Goal: Information Seeking & Learning: Learn about a topic

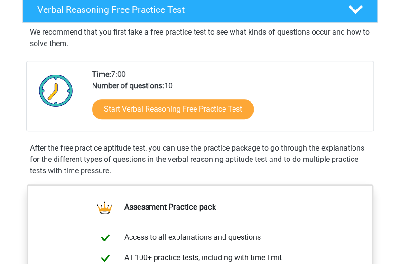
scroll to position [142, 0]
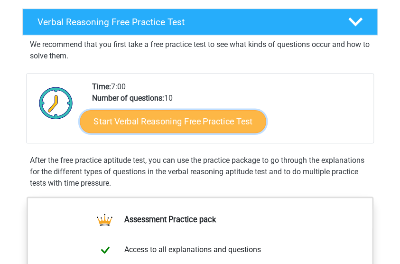
click at [161, 120] on link "Start Verbal Reasoning Free Practice Test" at bounding box center [173, 121] width 186 height 23
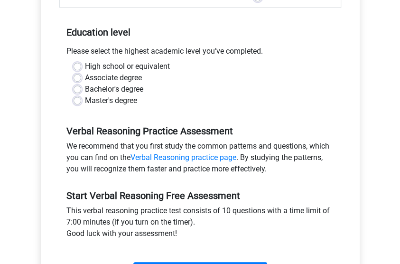
scroll to position [190, 0]
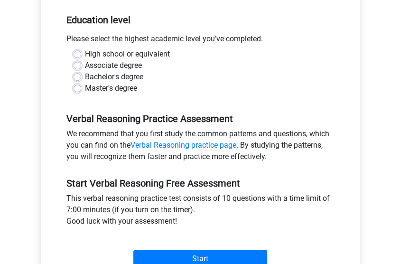
click at [107, 76] on label "Bachelor's degree" at bounding box center [114, 76] width 58 height 11
click at [81, 76] on input "Bachelor's degree" at bounding box center [77, 75] width 8 height 9
radio input "true"
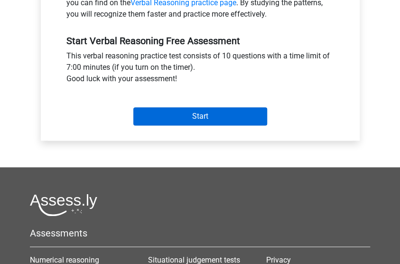
scroll to position [332, 0]
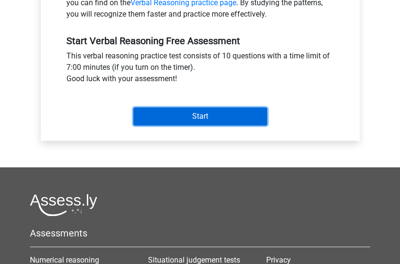
click at [182, 112] on input "Start" at bounding box center [200, 116] width 134 height 18
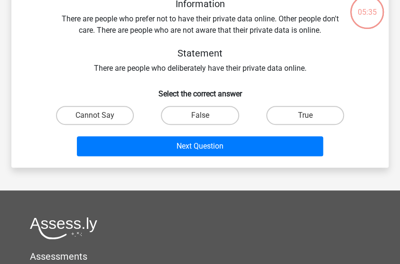
scroll to position [60, 0]
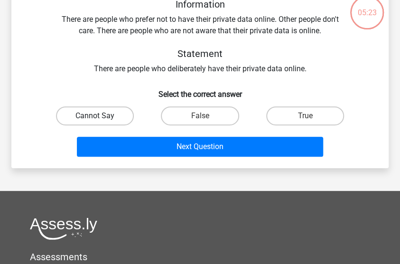
click at [112, 112] on label "Cannot Say" at bounding box center [95, 115] width 78 height 19
click at [101, 116] on input "Cannot Say" at bounding box center [98, 119] width 6 height 6
radio input "true"
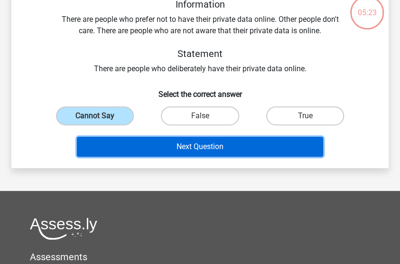
click at [178, 148] on button "Next Question" at bounding box center [200, 147] width 246 height 20
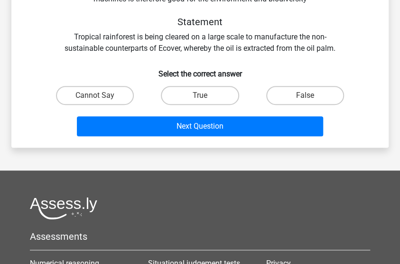
scroll to position [101, 0]
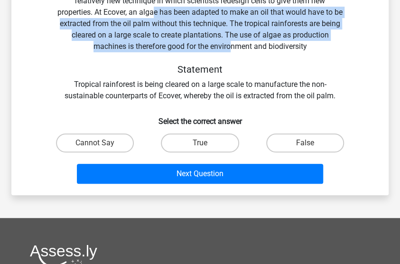
drag, startPoint x: 160, startPoint y: 14, endPoint x: 232, endPoint y: 43, distance: 77.6
click at [232, 43] on div "Information Environmental movements oppose sustainable, but also high-tech prod…" at bounding box center [200, 29] width 346 height 144
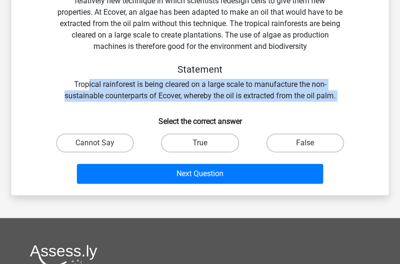
drag, startPoint x: 88, startPoint y: 87, endPoint x: 128, endPoint y: 102, distance: 43.1
click at [128, 102] on div "Information Environmental movements oppose sustainable, but also high-tech prod…" at bounding box center [199, 72] width 369 height 230
drag, startPoint x: 128, startPoint y: 102, endPoint x: 156, endPoint y: 97, distance: 28.4
click at [156, 97] on div "Information Environmental movements oppose sustainable, but also high-tech prod…" at bounding box center [200, 29] width 346 height 144
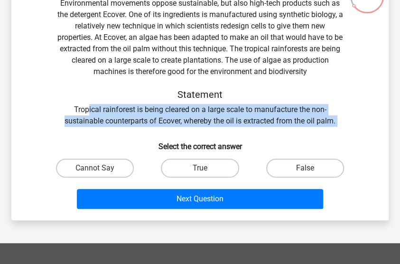
scroll to position [84, 0]
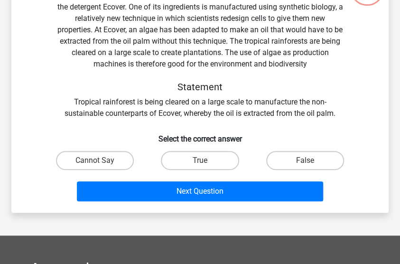
drag, startPoint x: 213, startPoint y: 60, endPoint x: 246, endPoint y: 100, distance: 52.6
click at [214, 62] on div "Information Environmental movements oppose sustainable, but also high-tech prod…" at bounding box center [200, 47] width 346 height 144
click at [298, 157] on label "False" at bounding box center [305, 160] width 78 height 19
click at [305, 160] on input "False" at bounding box center [308, 163] width 6 height 6
radio input "true"
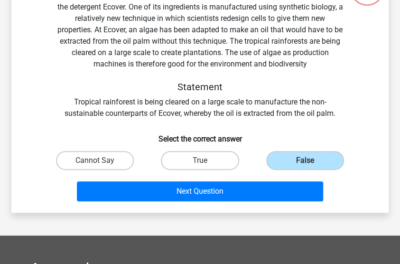
scroll to position [131, 0]
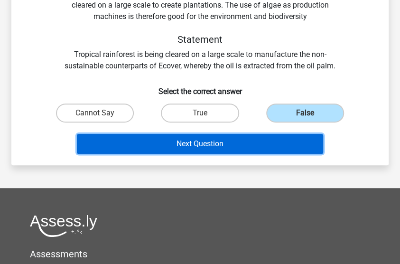
click at [228, 147] on button "Next Question" at bounding box center [200, 144] width 246 height 20
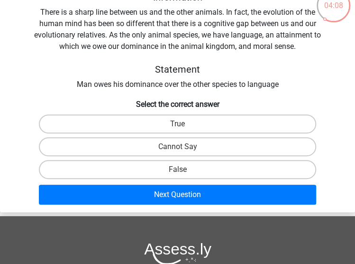
scroll to position [44, 0]
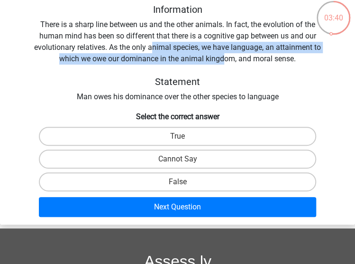
drag, startPoint x: 157, startPoint y: 47, endPoint x: 229, endPoint y: 58, distance: 72.9
click at [229, 58] on div "Information There is a sharp line between us and the other animals. In fact, th…" at bounding box center [177, 53] width 347 height 99
drag, startPoint x: 229, startPoint y: 58, endPoint x: 169, endPoint y: 61, distance: 60.7
click at [169, 61] on div "Information There is a sharp line between us and the other animals. In fact, th…" at bounding box center [177, 53] width 347 height 99
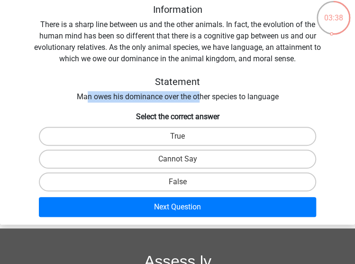
drag, startPoint x: 88, startPoint y: 95, endPoint x: 201, endPoint y: 95, distance: 113.3
click at [201, 95] on div "Information There is a sharp line between us and the other animals. In fact, th…" at bounding box center [177, 53] width 347 height 99
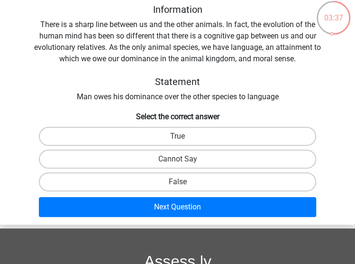
drag, startPoint x: 201, startPoint y: 95, endPoint x: 323, endPoint y: 107, distance: 122.9
click at [323, 107] on div "Information There is a sharp line between us and the other animals. In fact, th…" at bounding box center [177, 112] width 355 height 217
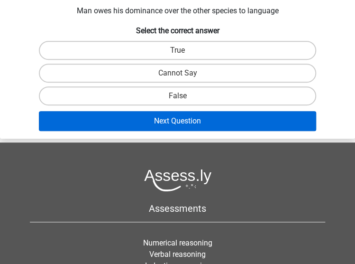
scroll to position [138, 0]
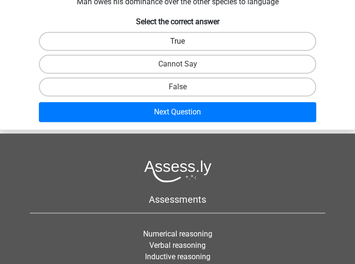
click at [155, 49] on label "True" at bounding box center [177, 41] width 277 height 19
click at [178, 47] on input "True" at bounding box center [181, 44] width 6 height 6
radio input "true"
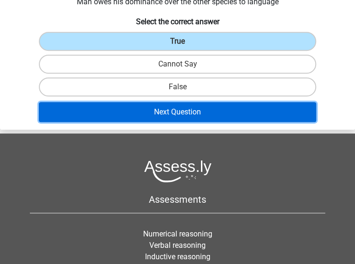
click at [171, 105] on button "Next Question" at bounding box center [177, 112] width 277 height 20
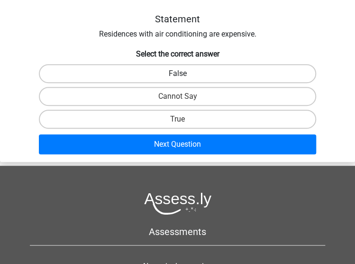
scroll to position [47, 0]
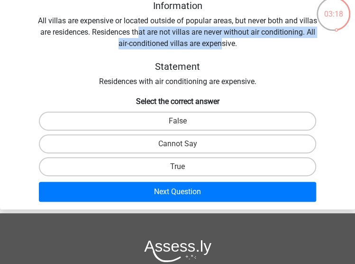
drag, startPoint x: 137, startPoint y: 34, endPoint x: 222, endPoint y: 48, distance: 86.5
click at [222, 48] on div "Information All villas are expensive or located outside of popular areas, but n…" at bounding box center [177, 43] width 347 height 87
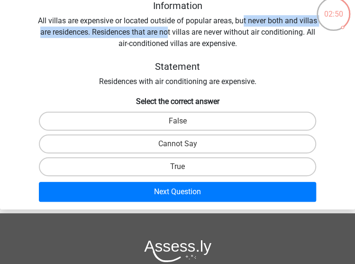
drag, startPoint x: 244, startPoint y: 17, endPoint x: 169, endPoint y: 34, distance: 76.3
click at [169, 34] on div "Information All villas are expensive or located outside of popular areas, but n…" at bounding box center [177, 43] width 347 height 87
drag, startPoint x: 169, startPoint y: 34, endPoint x: 154, endPoint y: 34, distance: 15.6
click at [154, 34] on div "Information All villas are expensive or located outside of popular areas, but n…" at bounding box center [177, 43] width 347 height 87
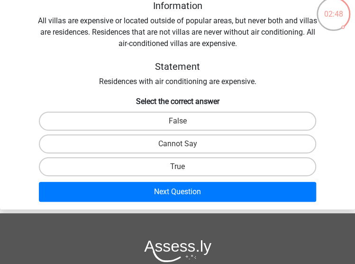
click at [226, 32] on div "Information All villas are expensive or located outside of popular areas, but n…" at bounding box center [177, 43] width 347 height 87
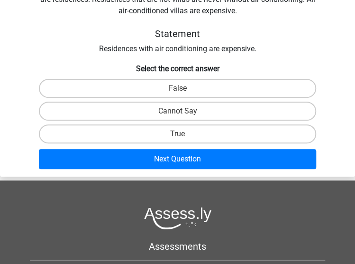
scroll to position [95, 0]
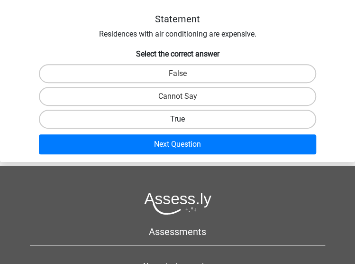
click at [184, 112] on label "True" at bounding box center [177, 118] width 277 height 19
click at [184, 119] on input "True" at bounding box center [181, 122] width 6 height 6
radio input "true"
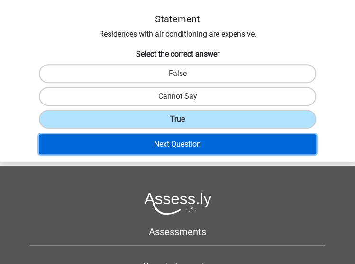
click at [180, 152] on button "Next Question" at bounding box center [177, 144] width 277 height 20
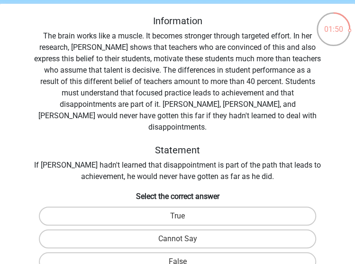
scroll to position [47, 0]
